Goal: Information Seeking & Learning: Learn about a topic

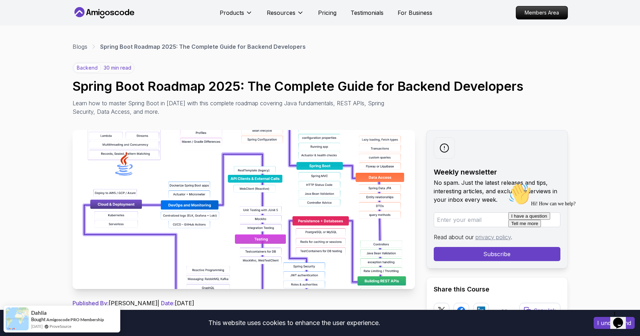
drag, startPoint x: 439, startPoint y: 46, endPoint x: 368, endPoint y: 58, distance: 72.6
click at [437, 47] on div "Blogs Spring Boot Roadmap 2025: The Complete Guide for Backend Developers" at bounding box center [319, 46] width 495 height 8
drag, startPoint x: 33, startPoint y: 48, endPoint x: 33, endPoint y: 82, distance: 34.3
drag, startPoint x: 37, startPoint y: 112, endPoint x: 32, endPoint y: 142, distance: 30.2
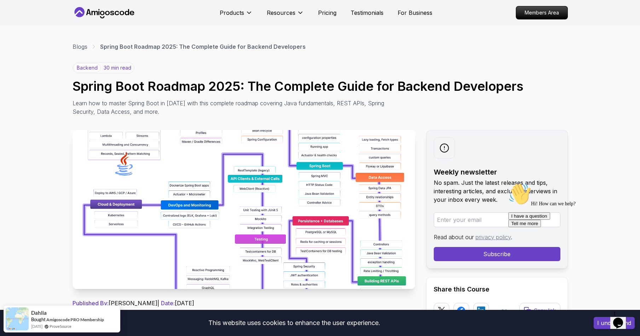
drag, startPoint x: 172, startPoint y: 61, endPoint x: 223, endPoint y: 65, distance: 50.7
drag, startPoint x: 223, startPoint y: 65, endPoint x: 278, endPoint y: 65, distance: 55.5
click at [225, 65] on div "backend 30 min read Spring Boot Roadmap 2025: The Complete Guide for Backend De…" at bounding box center [319, 89] width 495 height 54
drag, startPoint x: 278, startPoint y: 65, endPoint x: 362, endPoint y: 53, distance: 84.4
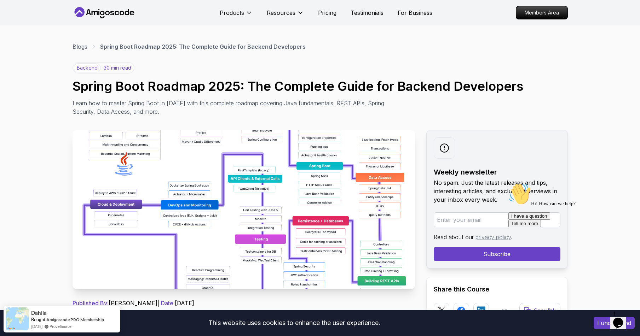
click at [279, 65] on div "backend 30 min read Spring Boot Roadmap 2025: The Complete Guide for Backend De…" at bounding box center [319, 89] width 495 height 54
drag, startPoint x: 362, startPoint y: 53, endPoint x: 379, endPoint y: 37, distance: 22.8
drag, startPoint x: 379, startPoint y: 37, endPoint x: 385, endPoint y: 43, distance: 8.0
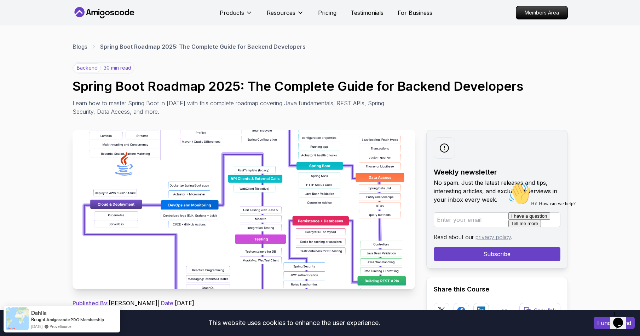
drag, startPoint x: 387, startPoint y: 48, endPoint x: 392, endPoint y: 43, distance: 7.0
click at [388, 48] on div "Blogs Spring Boot Roadmap 2025: The Complete Guide for Backend Developers" at bounding box center [319, 46] width 495 height 8
